Goal: Information Seeking & Learning: Understand process/instructions

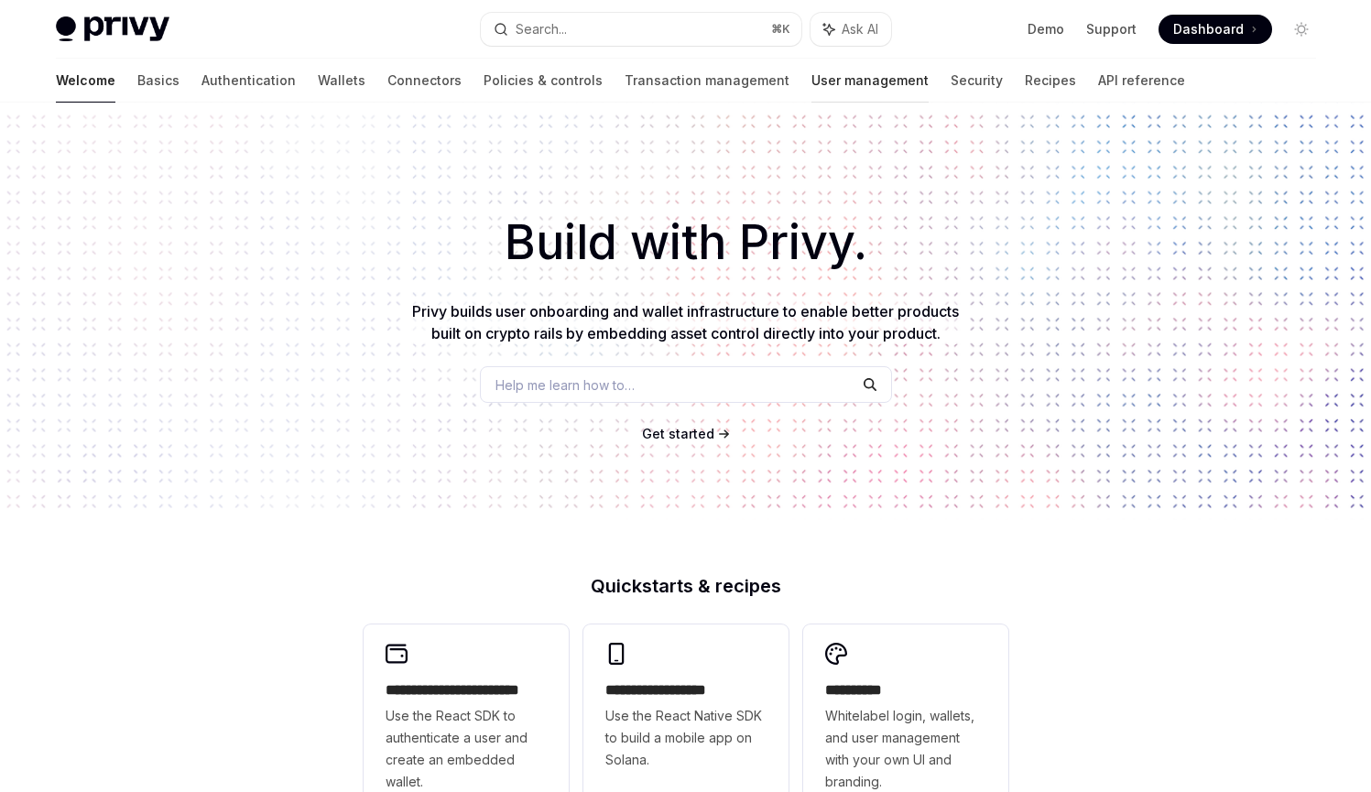
click at [811, 92] on link "User management" at bounding box center [869, 81] width 117 height 44
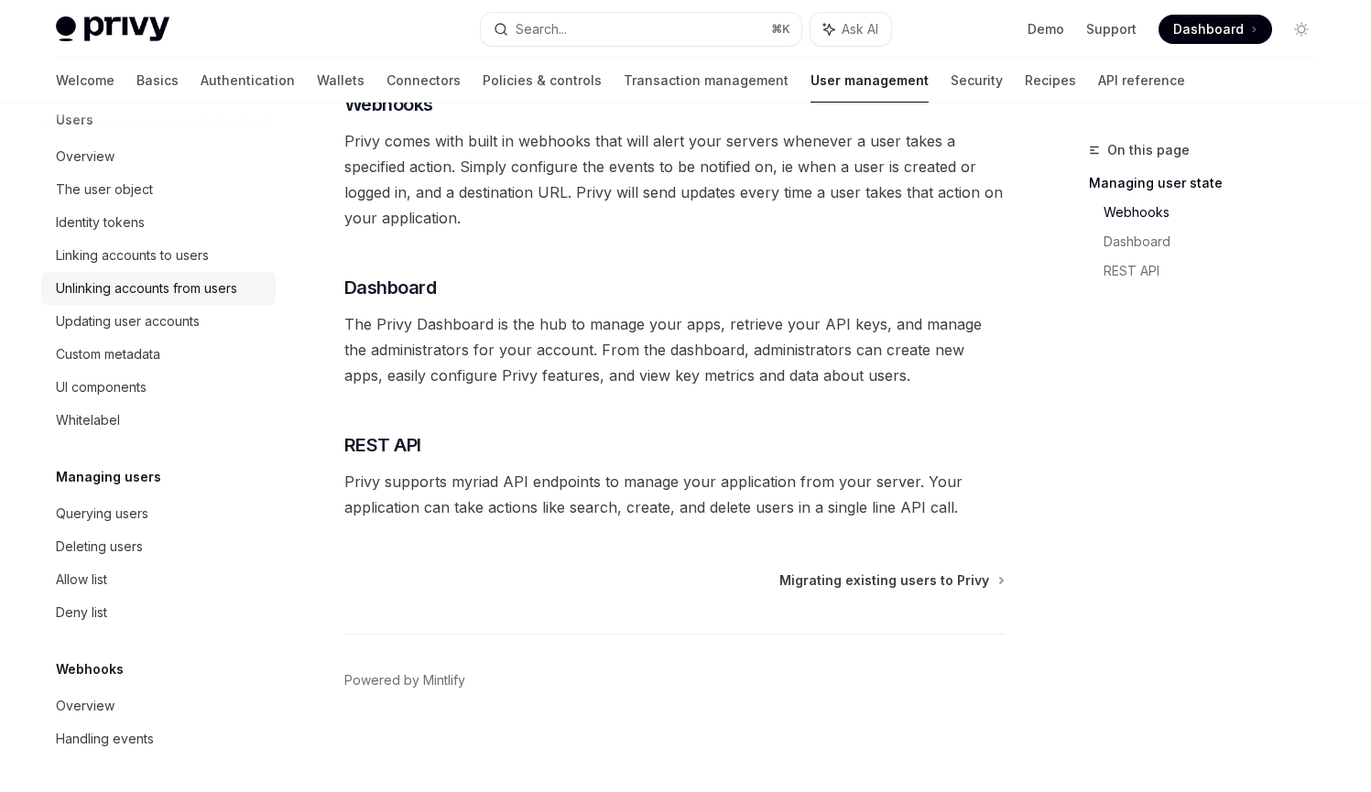
scroll to position [266, 0]
click at [124, 513] on div "Querying users" at bounding box center [102, 514] width 92 height 22
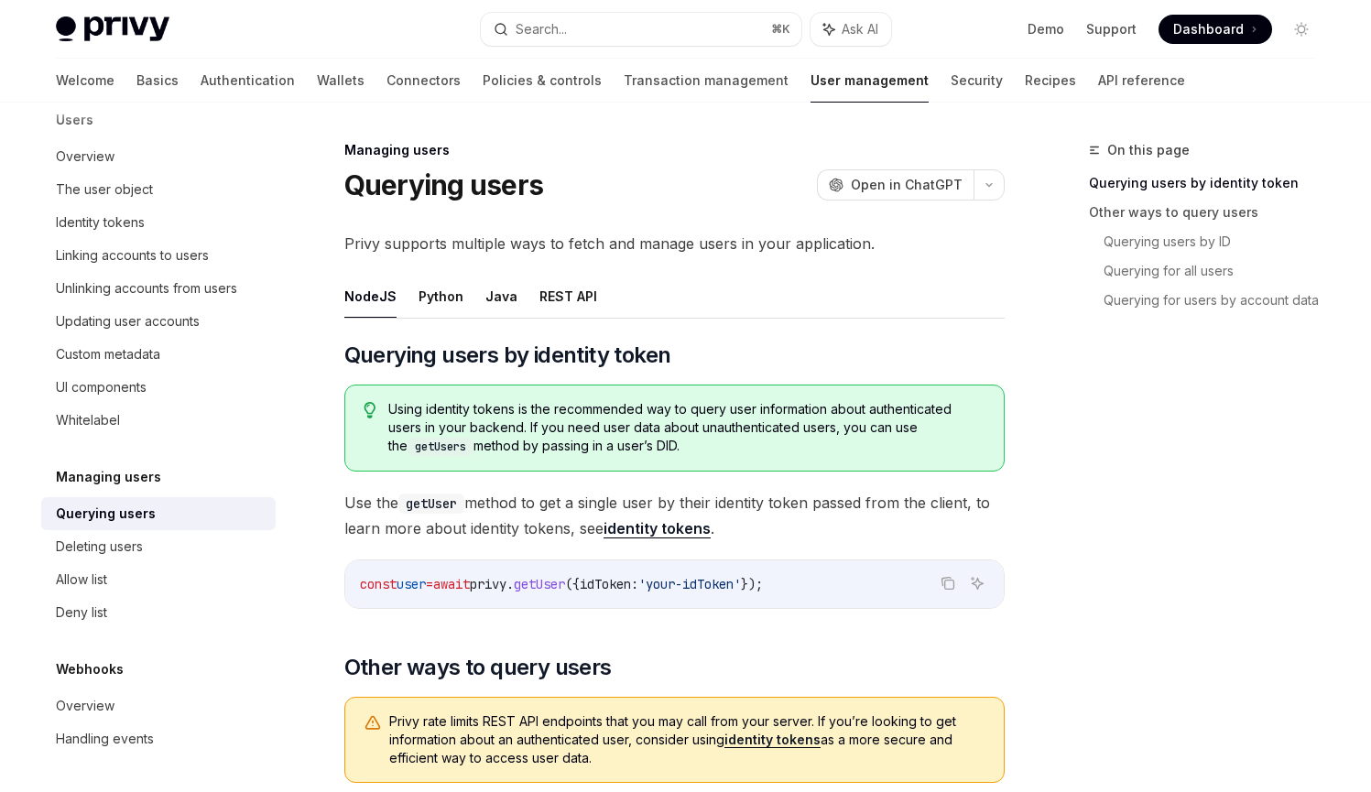
click at [675, 527] on link "identity tokens" at bounding box center [656, 528] width 107 height 19
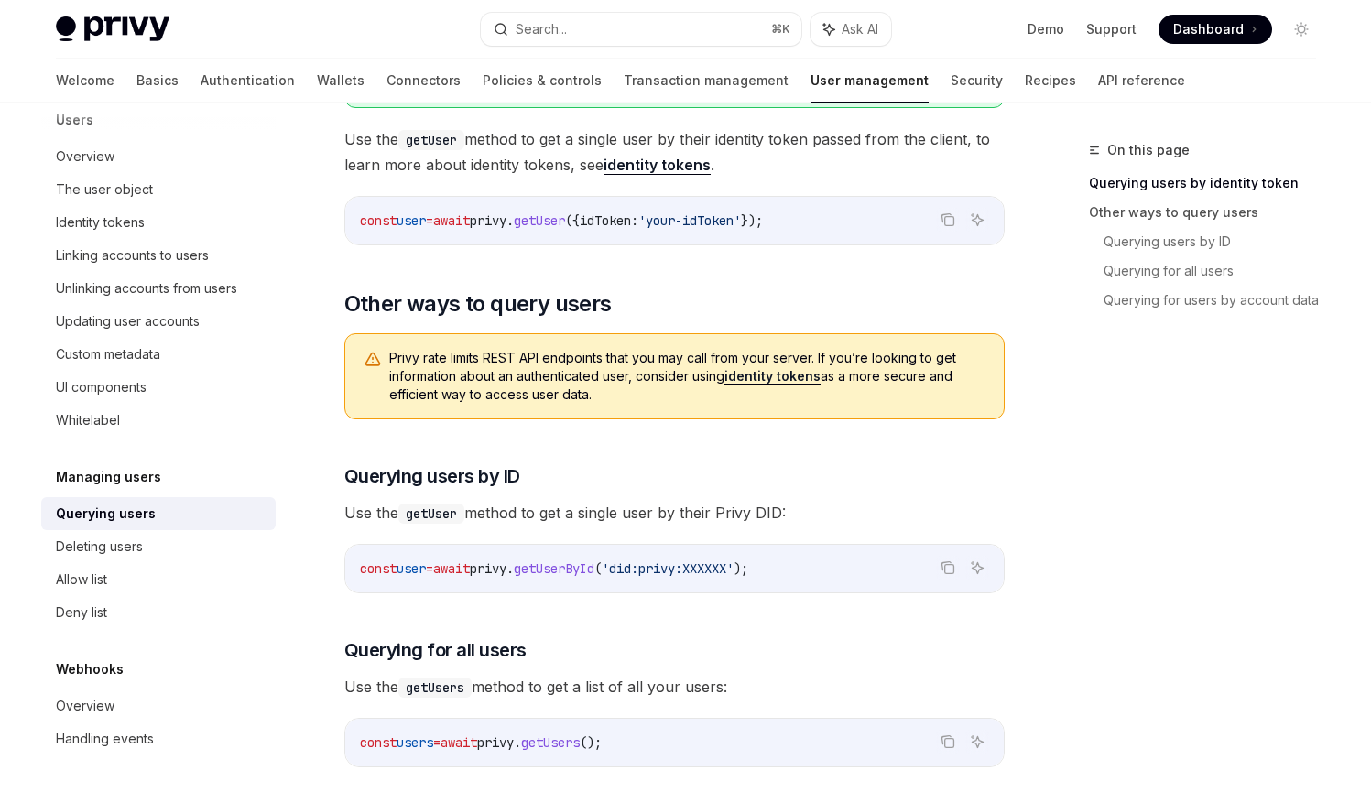
click at [565, 216] on span "getUser" at bounding box center [539, 220] width 51 height 16
copy span "privy . getUser"
click at [792, 277] on div "​ Querying users by identity token Using identity tokens is the recommended way…" at bounding box center [674, 734] width 660 height 1515
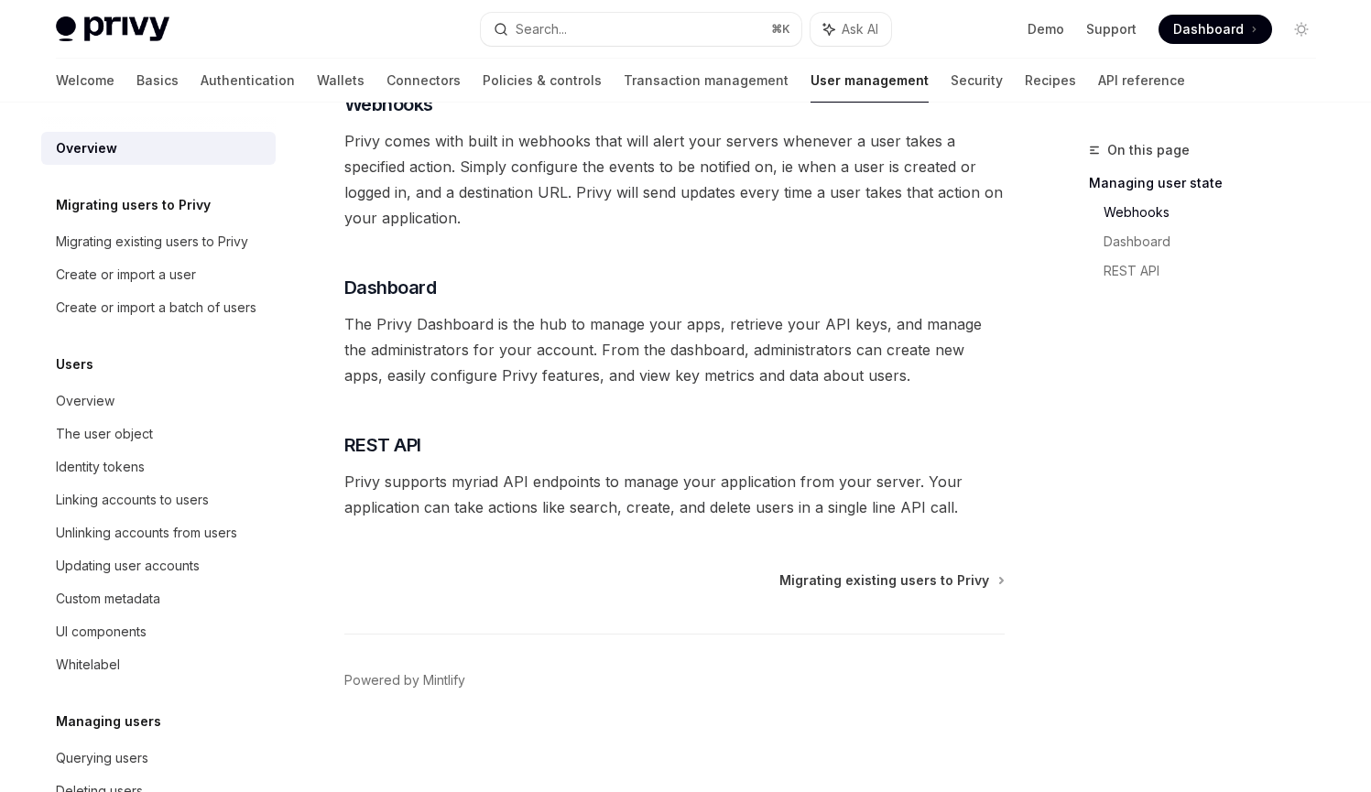
type textarea "*"
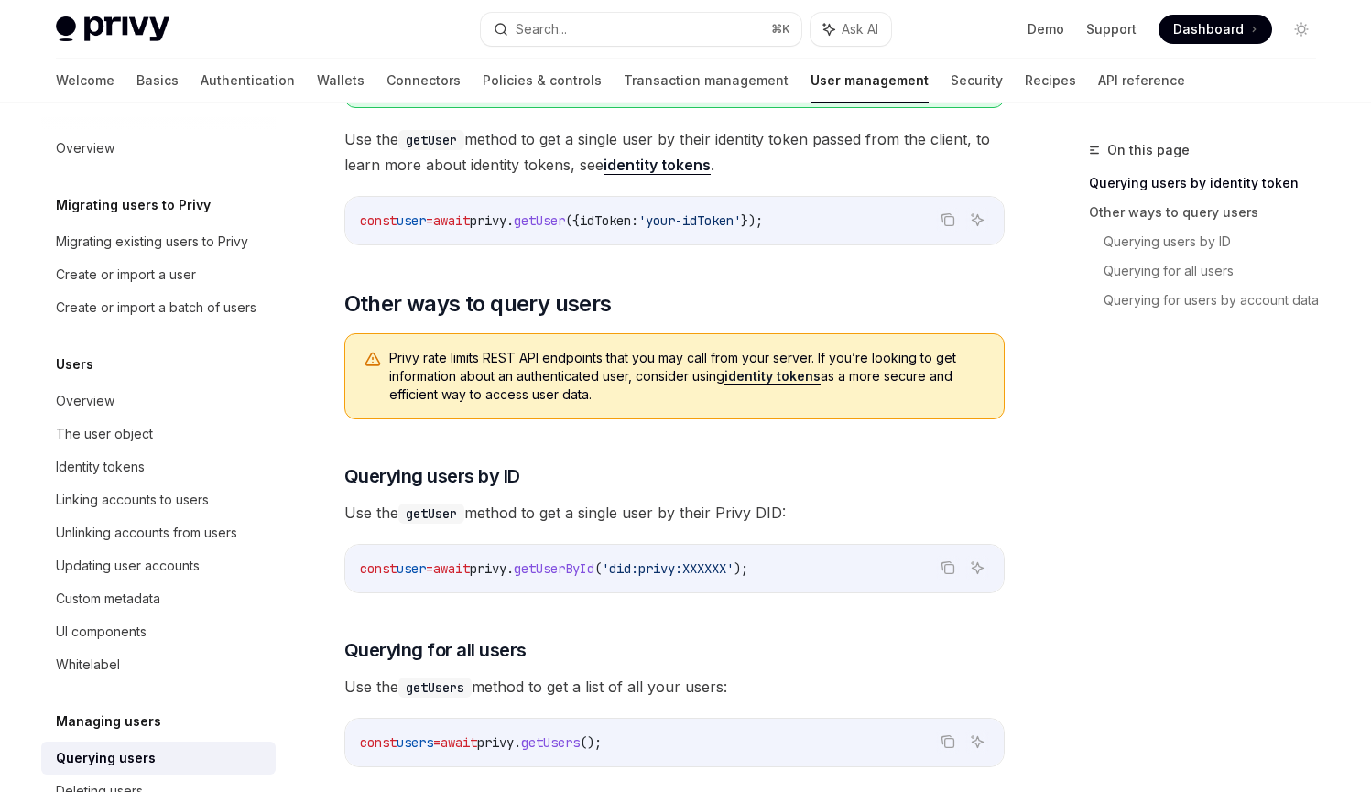
scroll to position [266, 0]
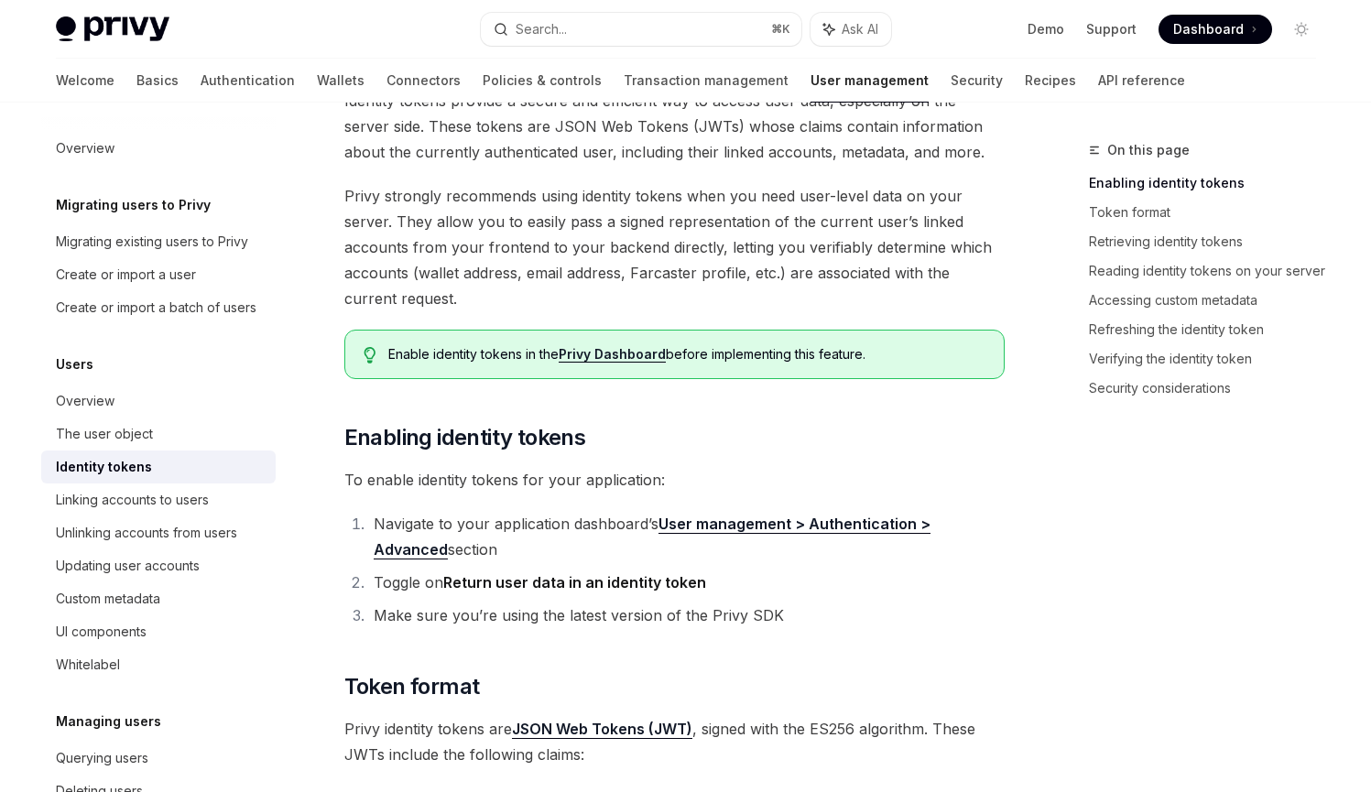
scroll to position [198, 0]
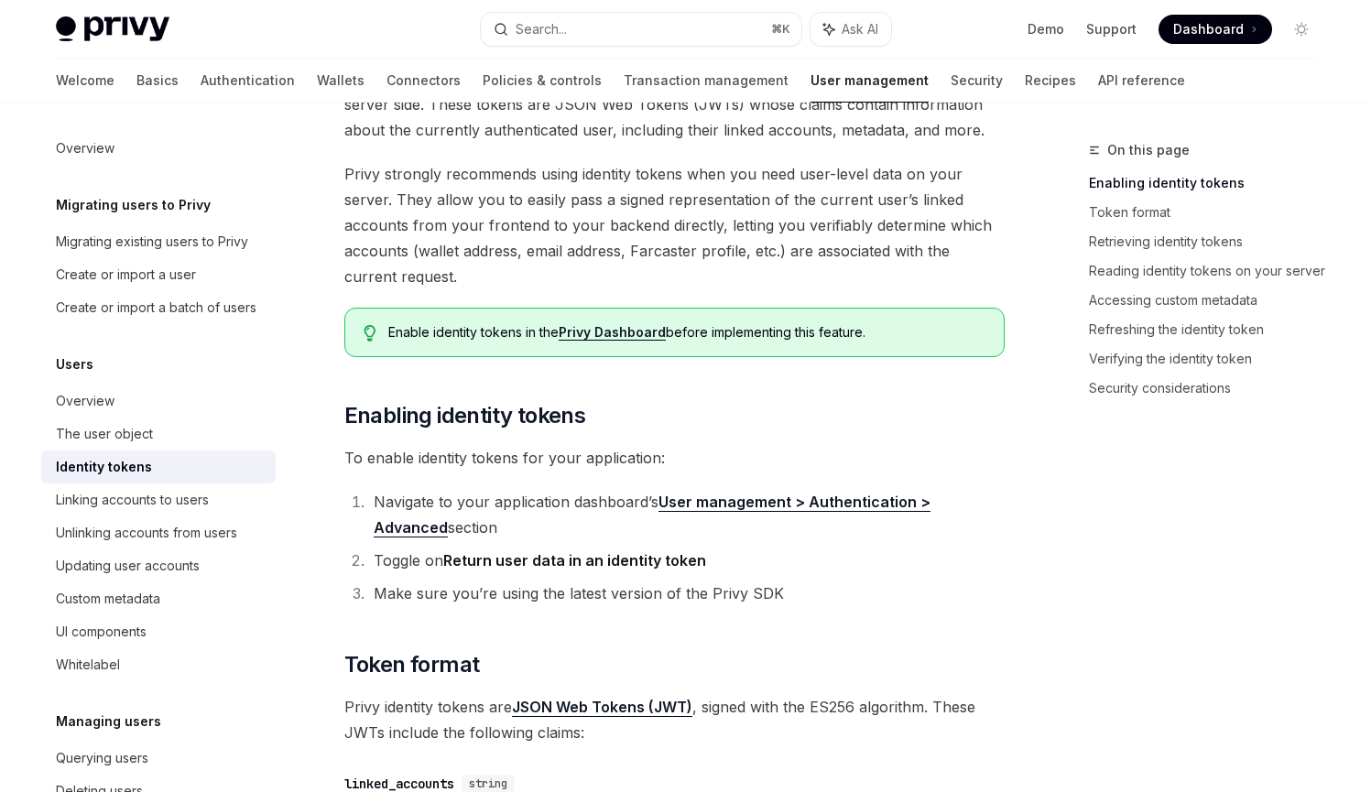
click at [899, 502] on link "User management > Authentication > Advanced" at bounding box center [652, 515] width 557 height 45
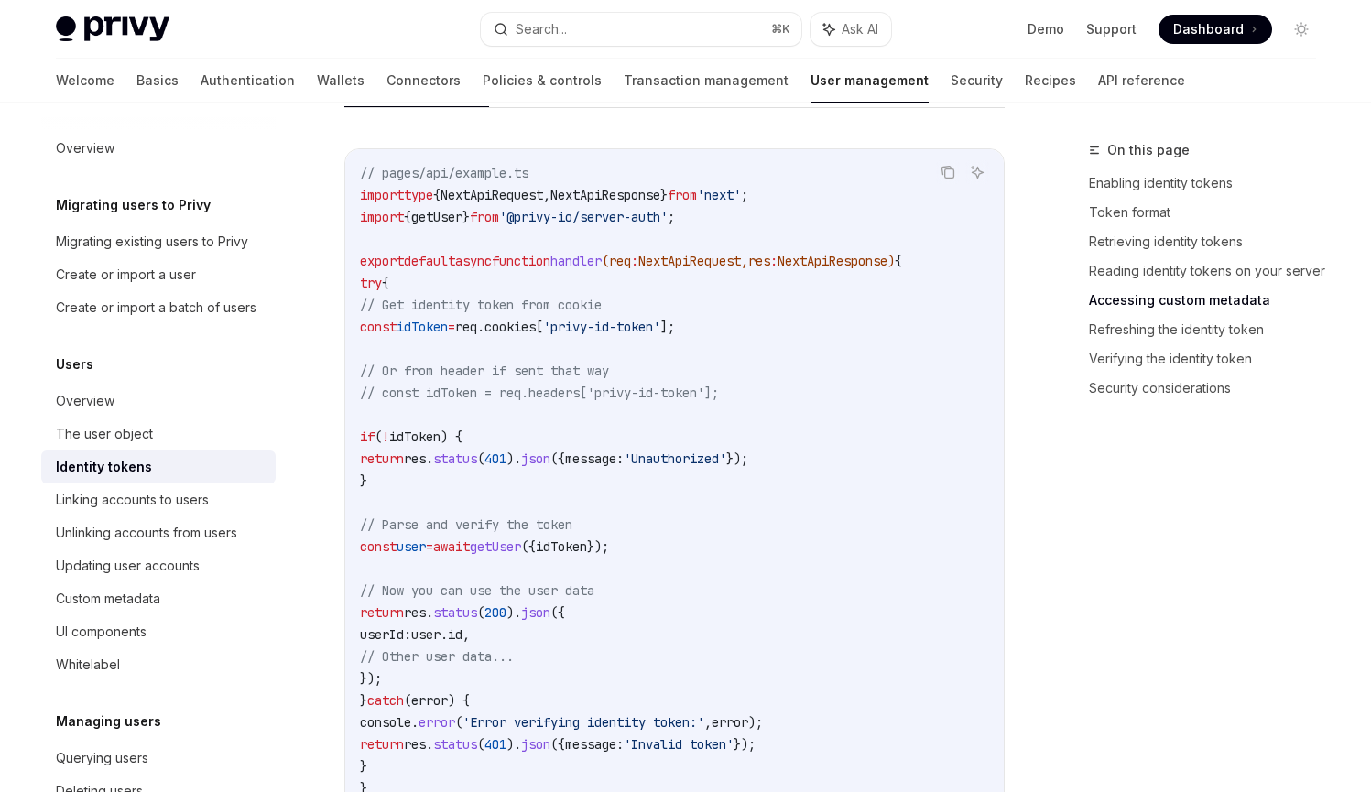
scroll to position [3460, 0]
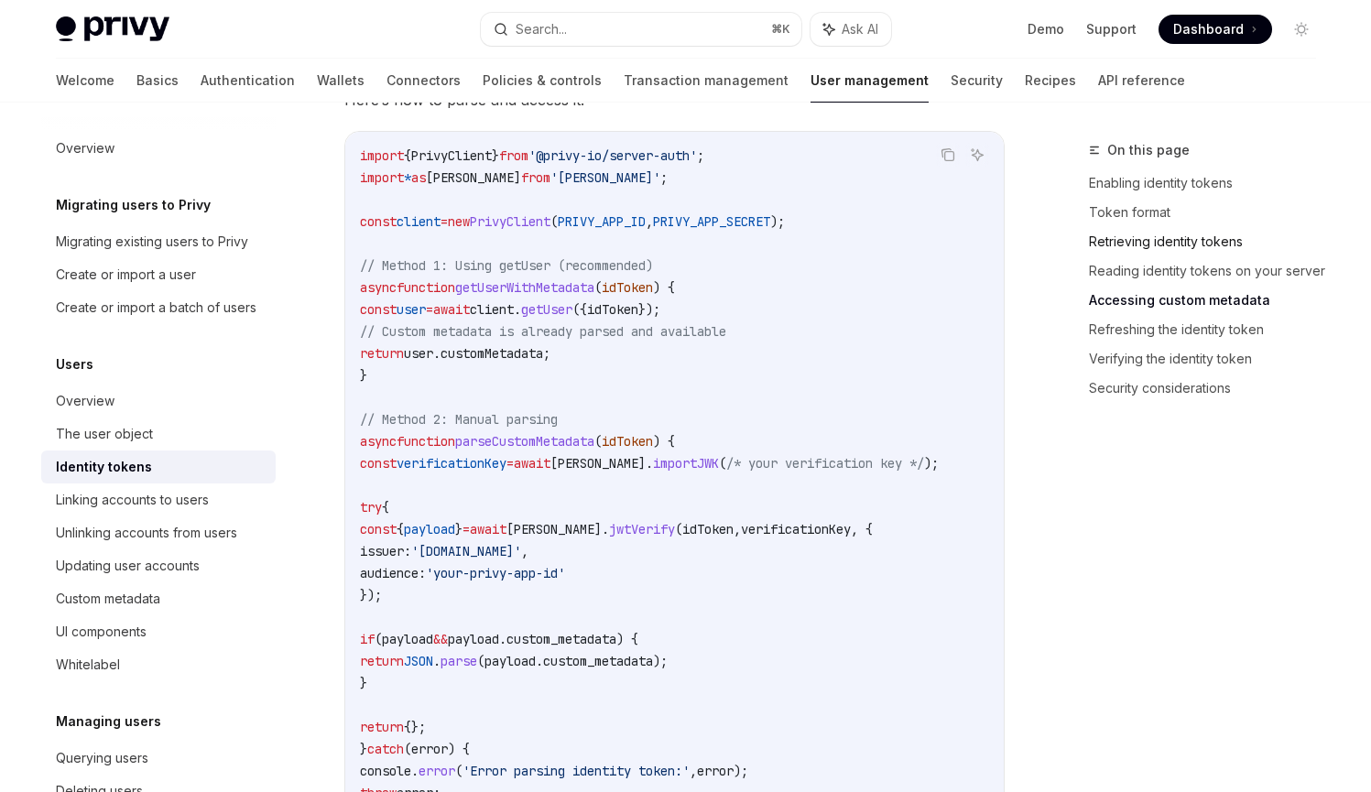
click at [1126, 245] on link "Retrieving identity tokens" at bounding box center [1210, 241] width 242 height 29
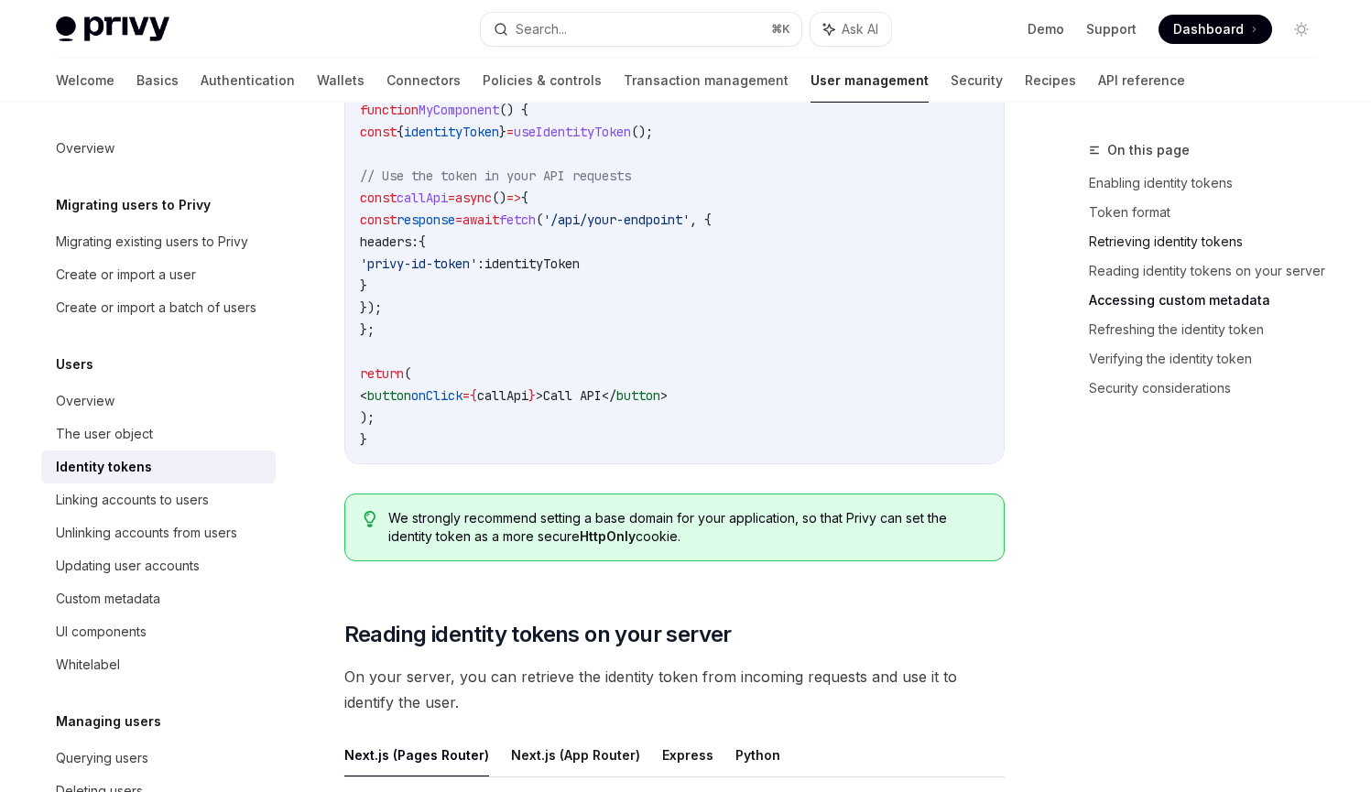
scroll to position [1530, 0]
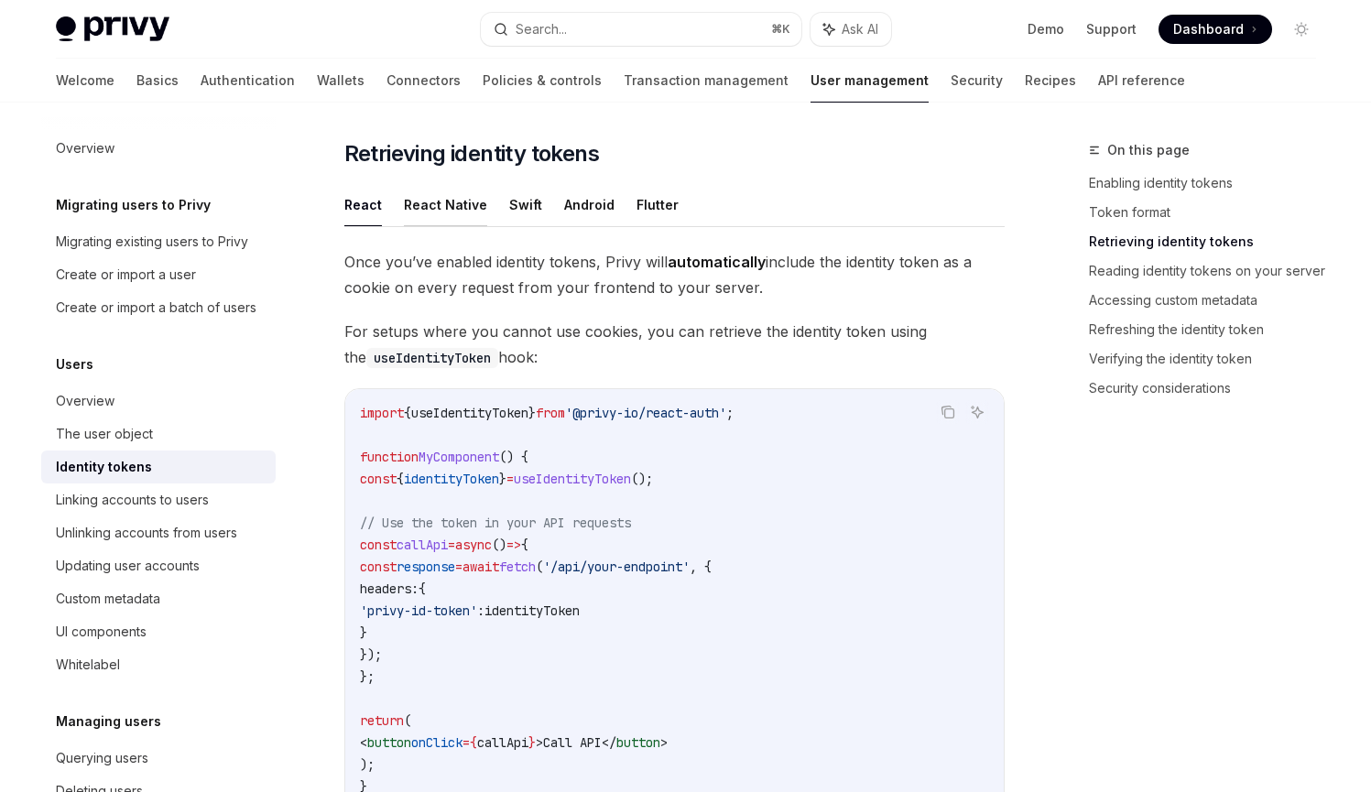
click at [456, 209] on button "React Native" at bounding box center [445, 204] width 83 height 43
type textarea "*"
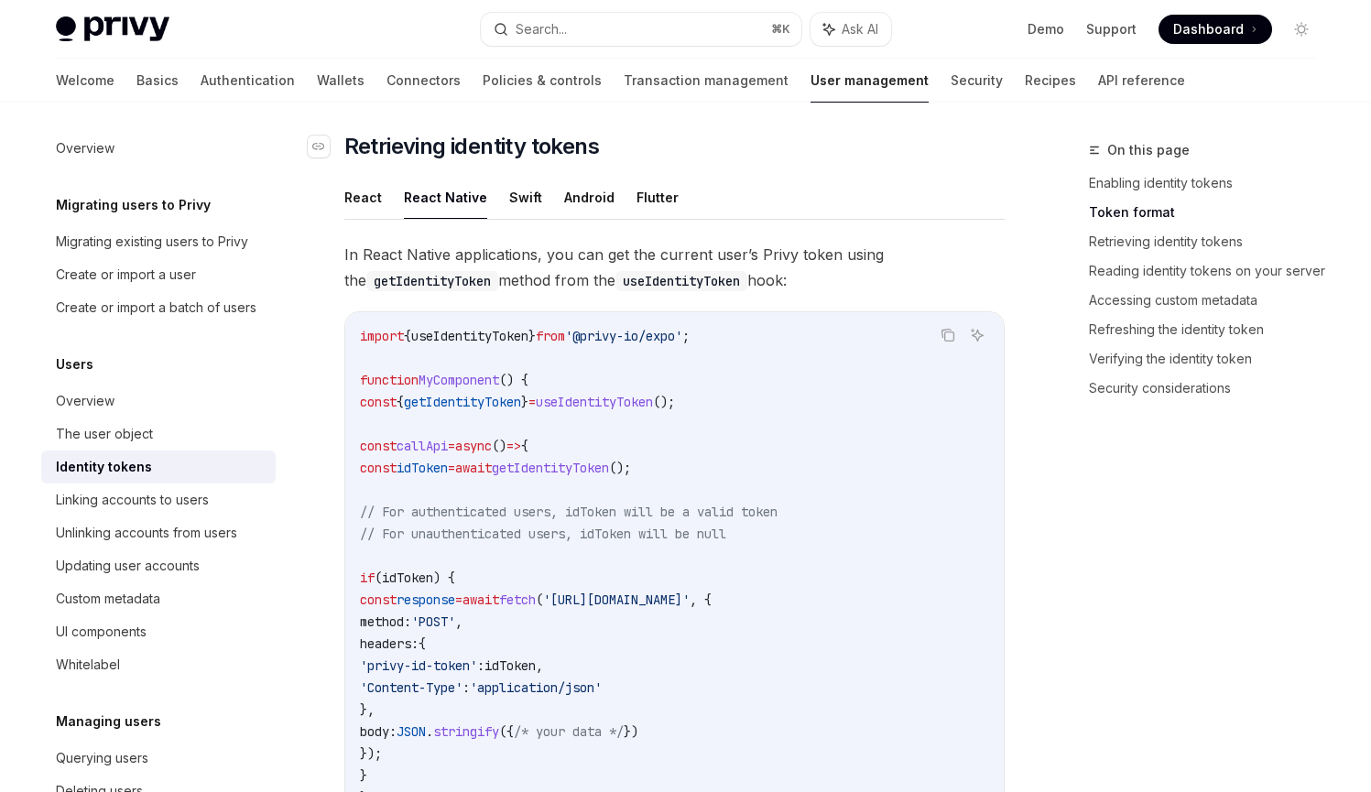
scroll to position [1422, 0]
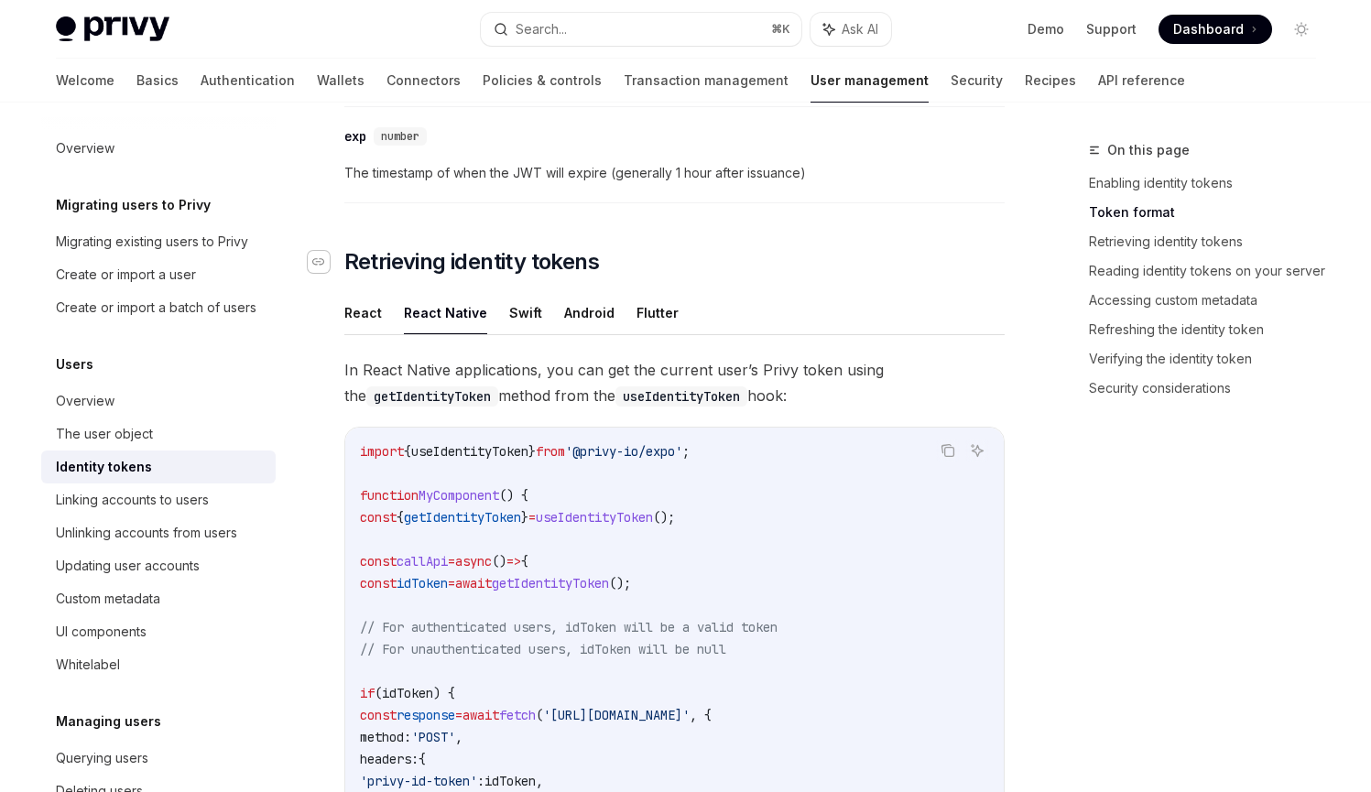
click at [314, 264] on icon "Navigate to header" at bounding box center [318, 261] width 13 height 11
